Goal: Task Accomplishment & Management: Use online tool/utility

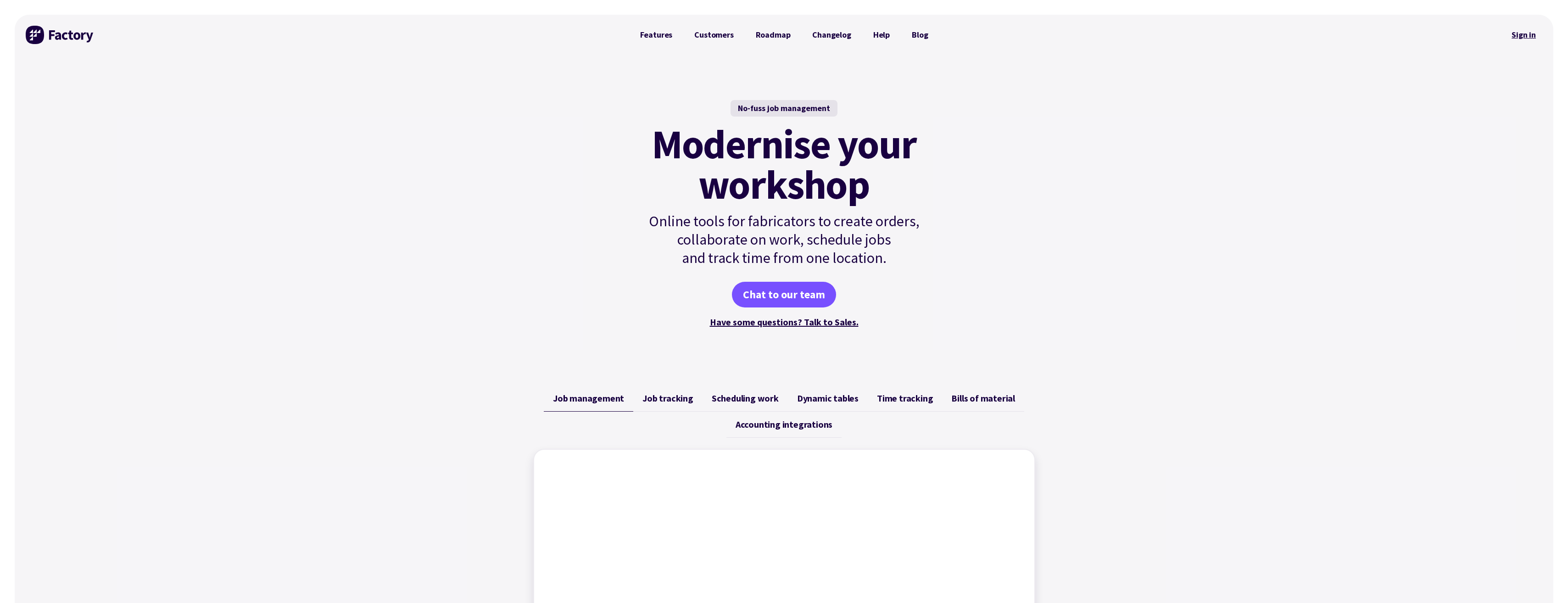
click at [1525, 33] on link "Sign in" at bounding box center [1524, 35] width 37 height 21
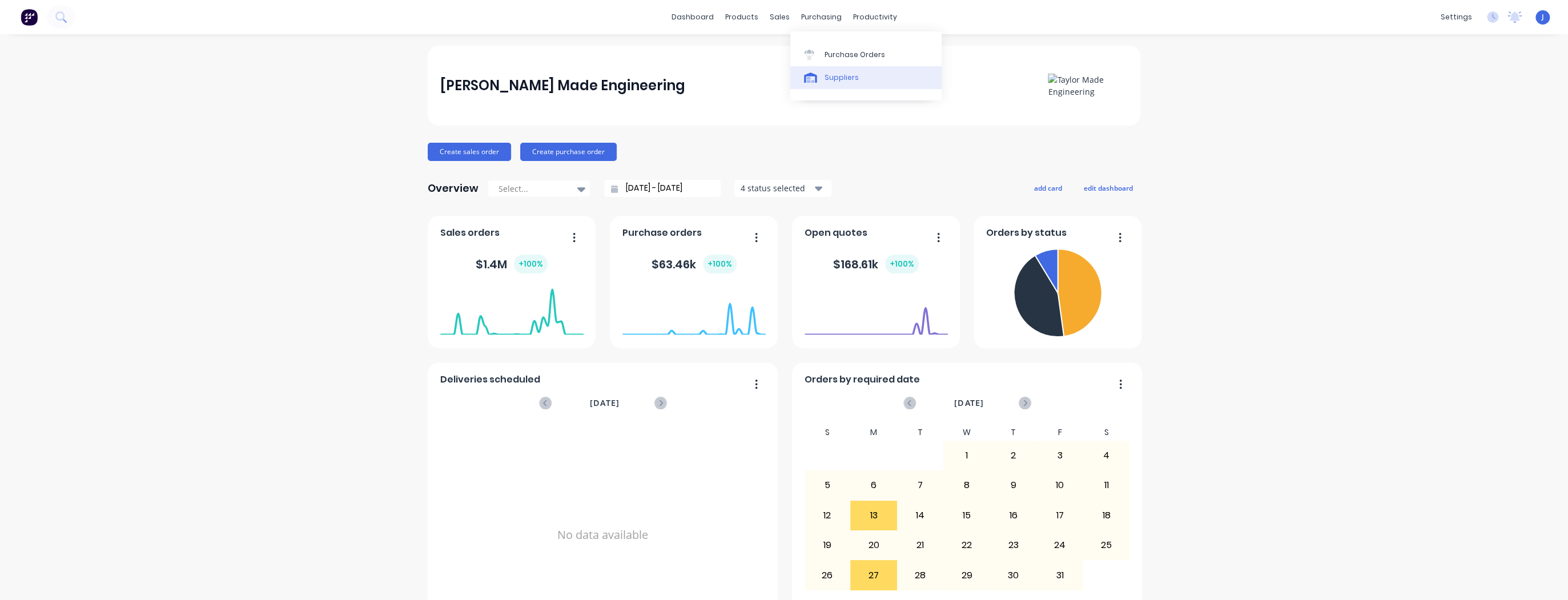
click at [821, 66] on link "Suppliers" at bounding box center [866, 78] width 151 height 23
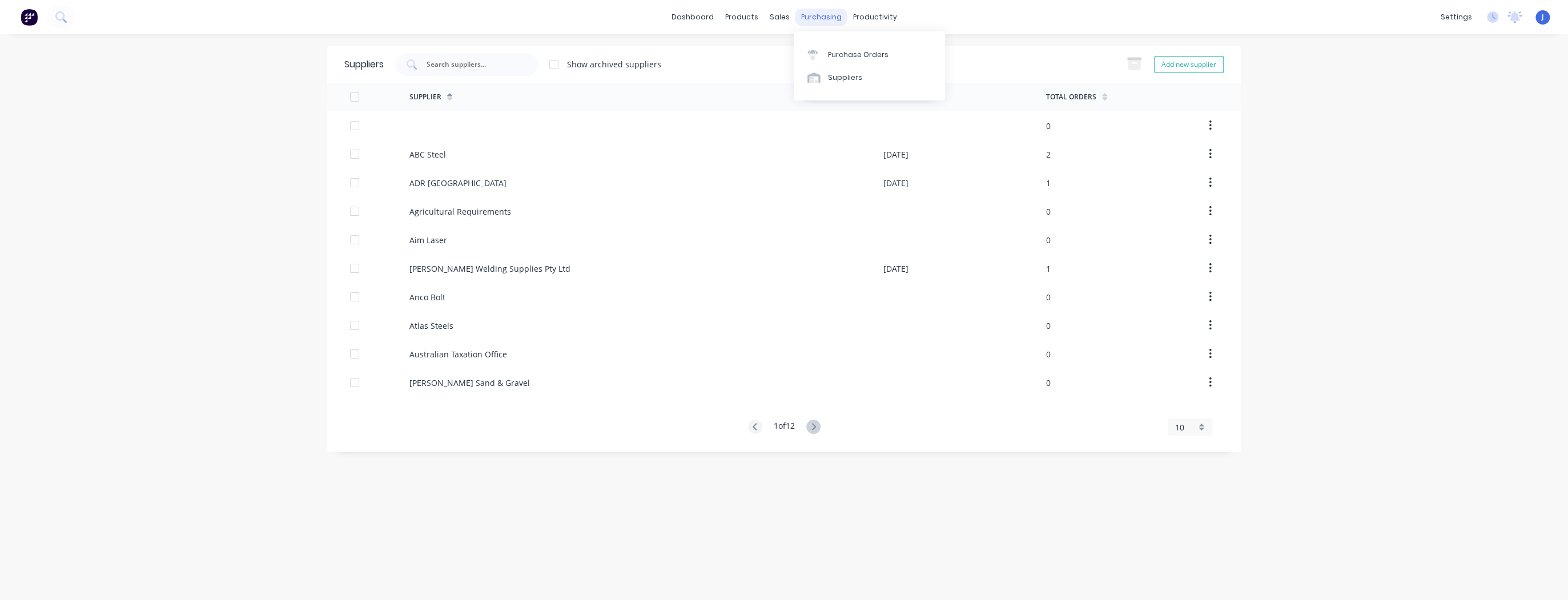
click at [821, 12] on div "purchasing" at bounding box center [821, 17] width 52 height 17
click at [825, 51] on link "Purchase Orders" at bounding box center [869, 55] width 151 height 23
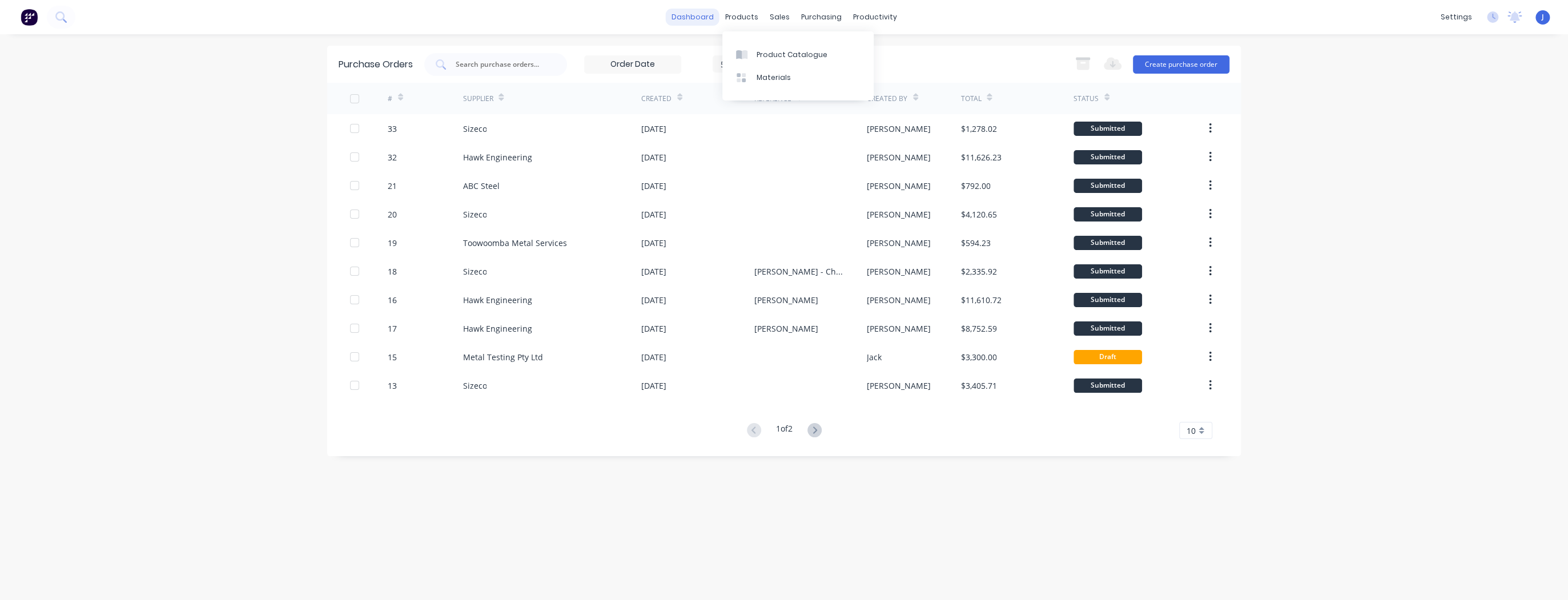
click at [707, 12] on link "dashboard" at bounding box center [692, 17] width 54 height 17
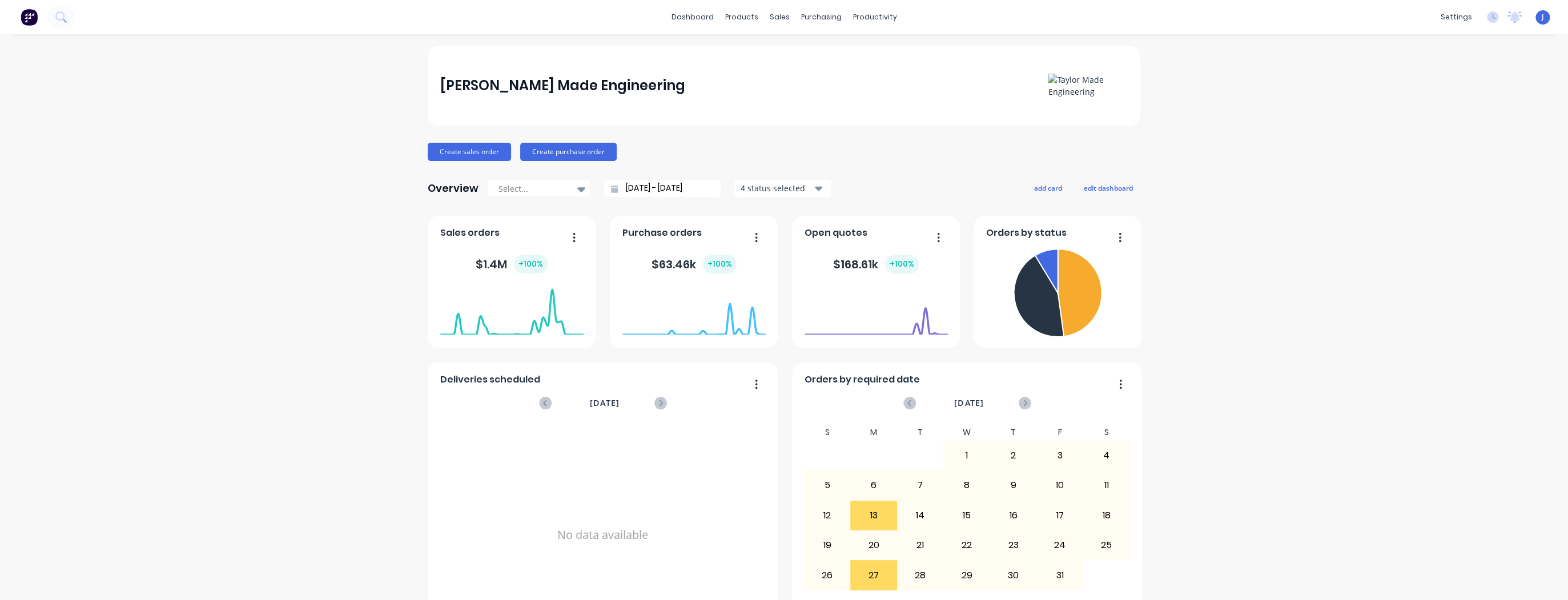
click at [300, 81] on div "[PERSON_NAME] Made Engineering Create sales order Create purchase order Overvie…" at bounding box center [784, 344] width 1568 height 596
click at [1253, 105] on div "[PERSON_NAME] Made Engineering Create sales order Create purchase order Overvie…" at bounding box center [784, 344] width 1568 height 596
